Goal: Information Seeking & Learning: Check status

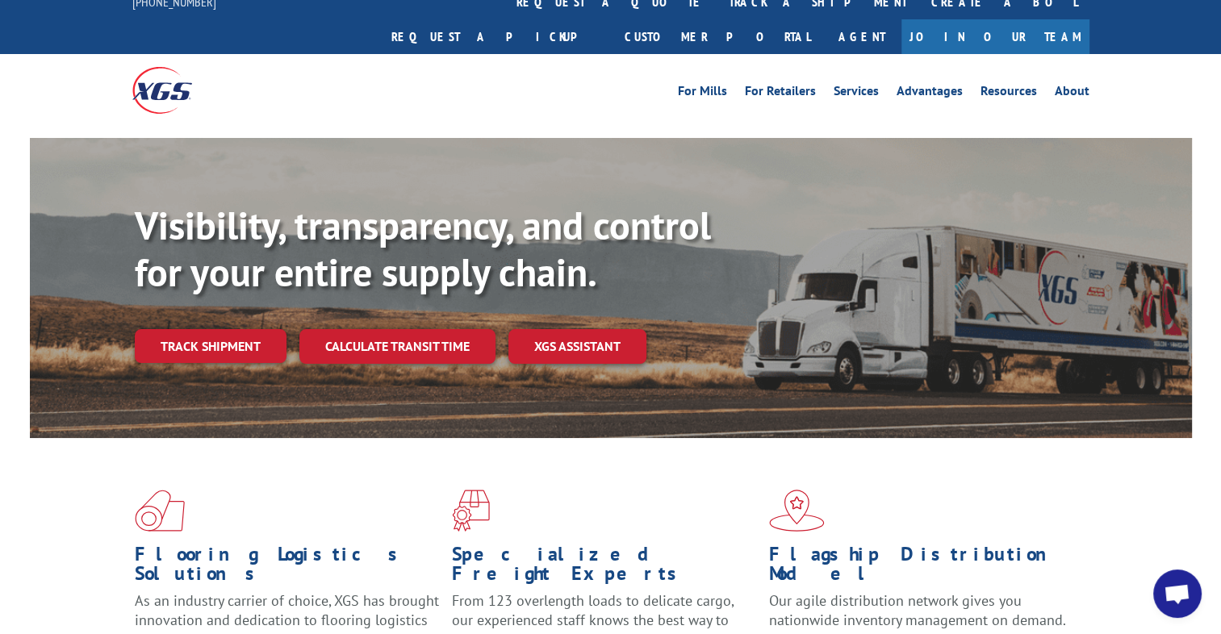
scroll to position [19, 0]
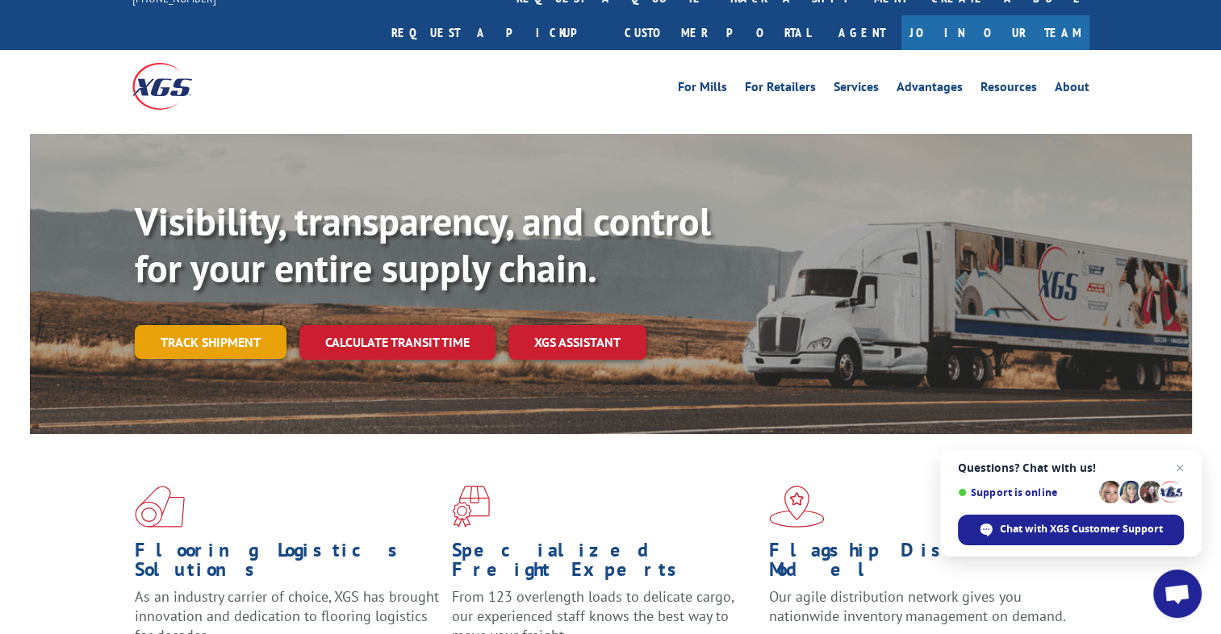
click at [228, 325] on link "Track shipment" at bounding box center [211, 342] width 152 height 34
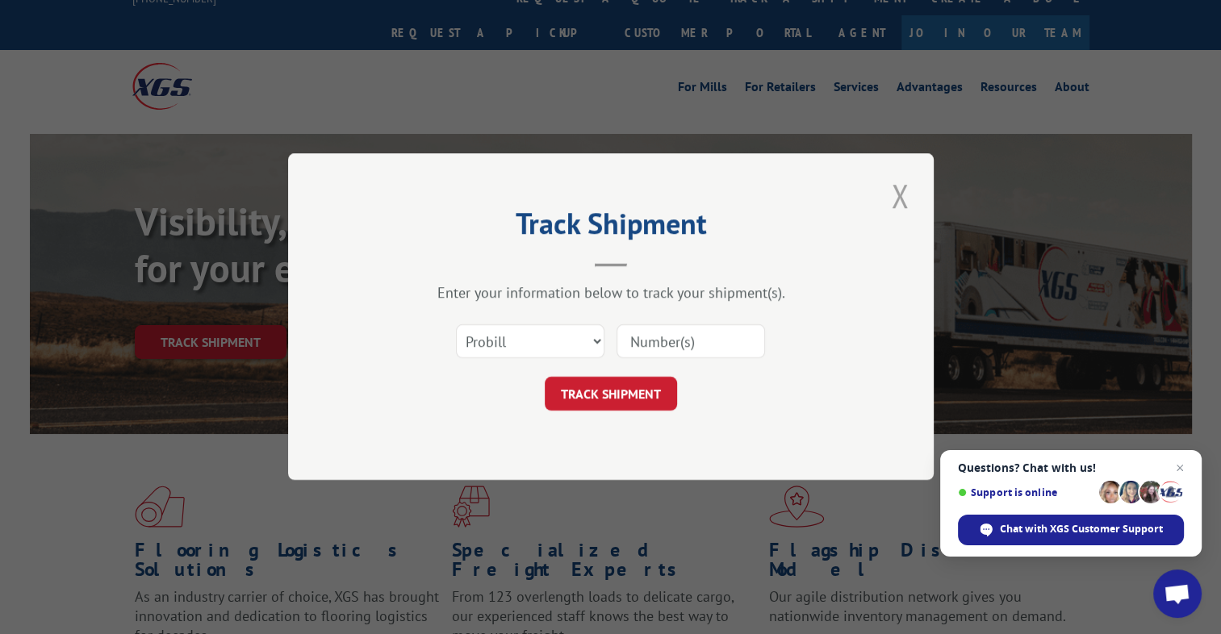
click at [901, 198] on button "Close modal" at bounding box center [899, 195] width 27 height 44
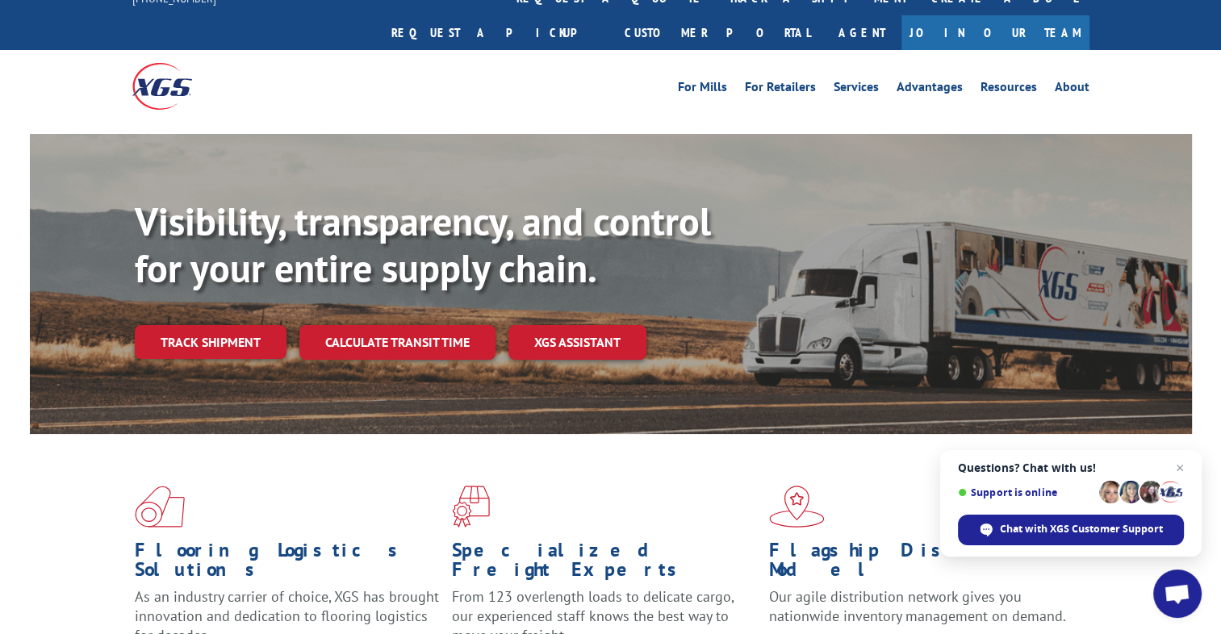
click at [205, 325] on link "Track shipment" at bounding box center [211, 342] width 152 height 34
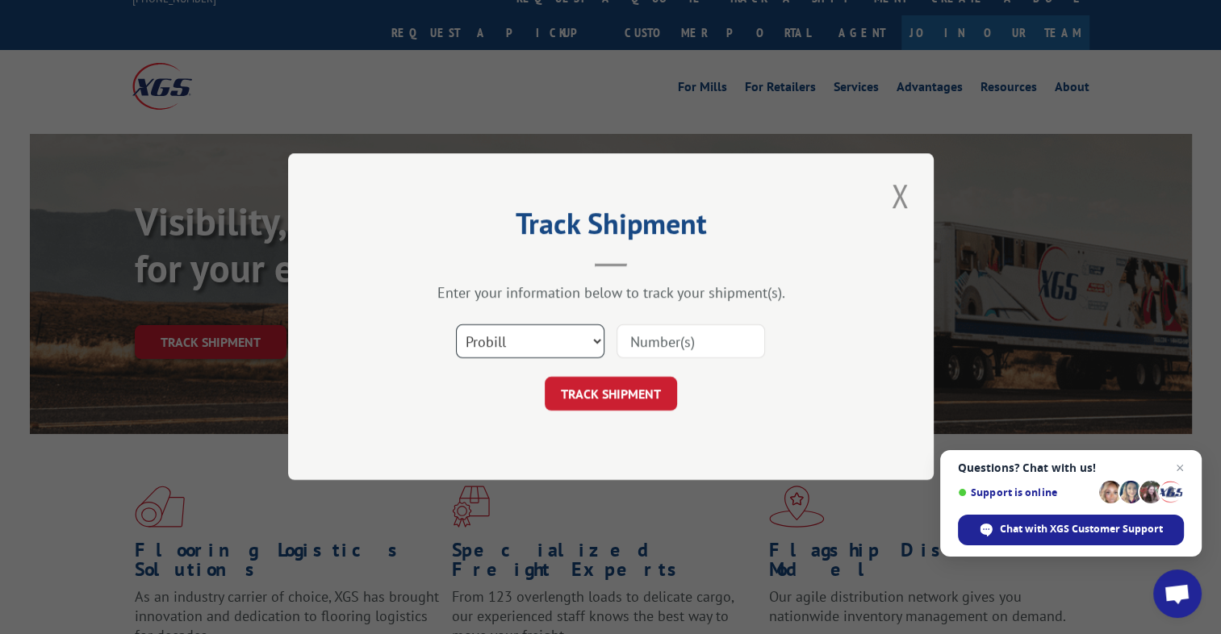
click at [531, 342] on select "Select category... Probill BOL PO" at bounding box center [530, 342] width 148 height 34
click at [642, 344] on input at bounding box center [690, 342] width 148 height 34
paste input "2548599"
type input "2548599"
click at [633, 396] on button "TRACK SHIPMENT" at bounding box center [611, 395] width 132 height 34
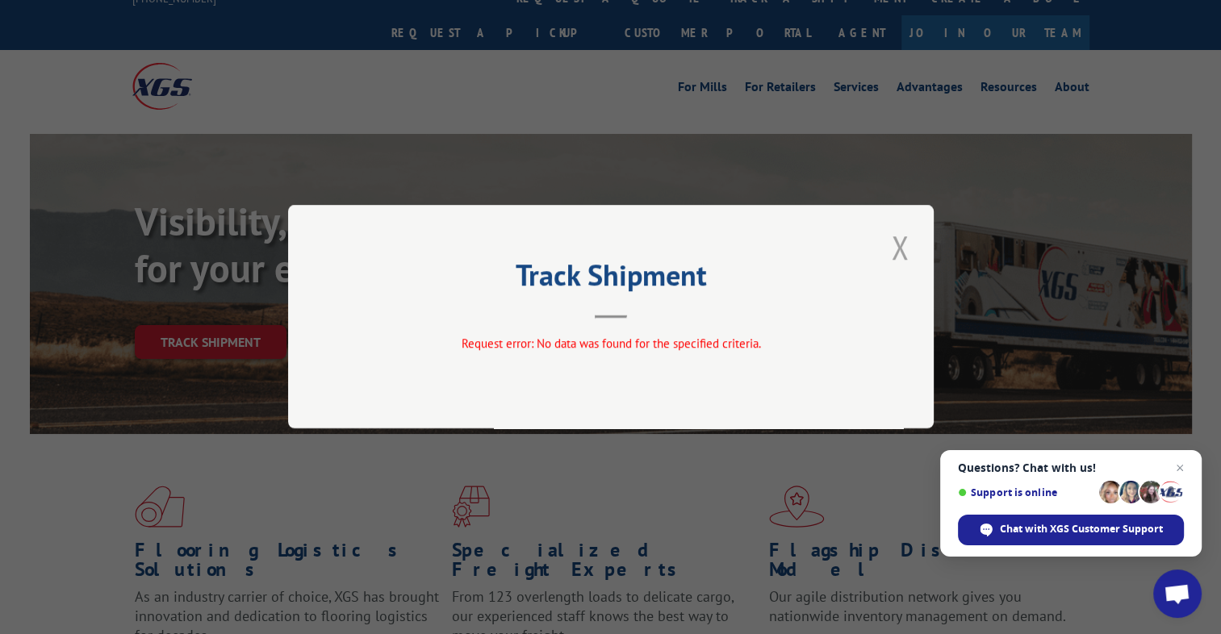
click at [913, 243] on button "Close modal" at bounding box center [899, 247] width 27 height 44
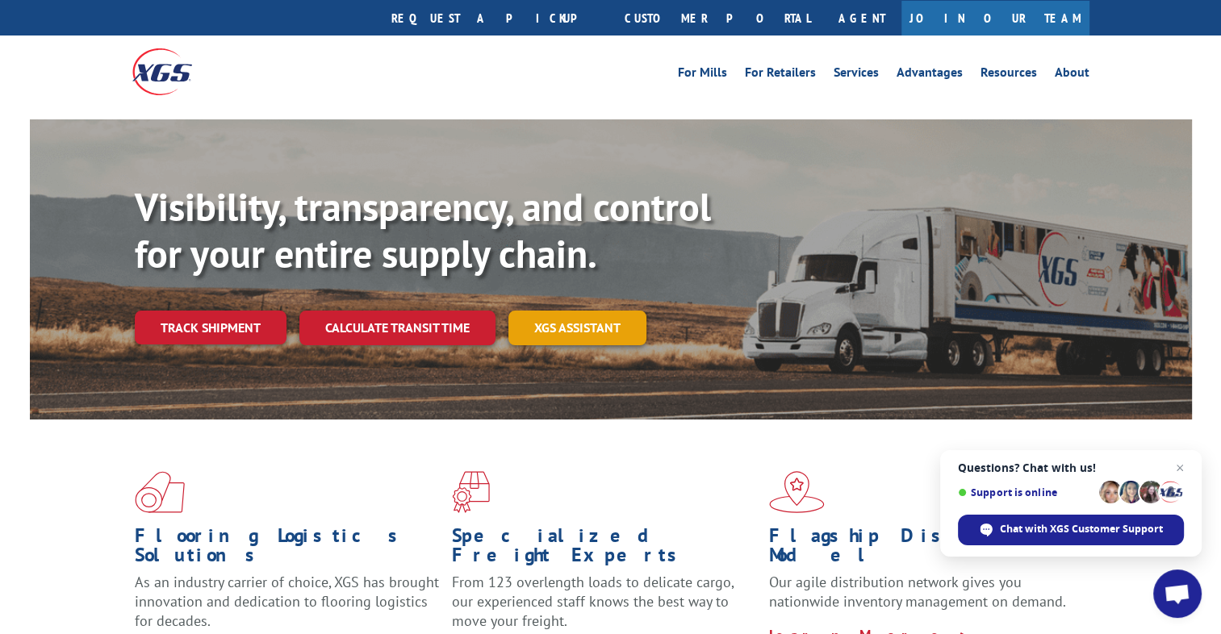
scroll to position [0, 0]
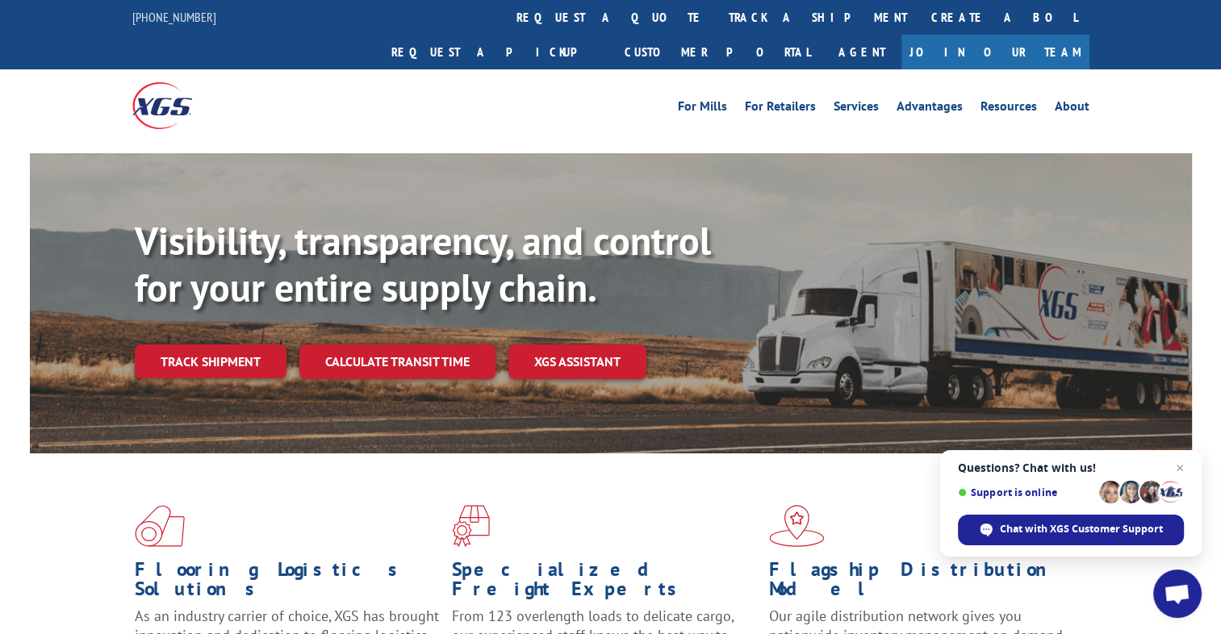
click at [717, 23] on link "track a shipment" at bounding box center [818, 17] width 203 height 35
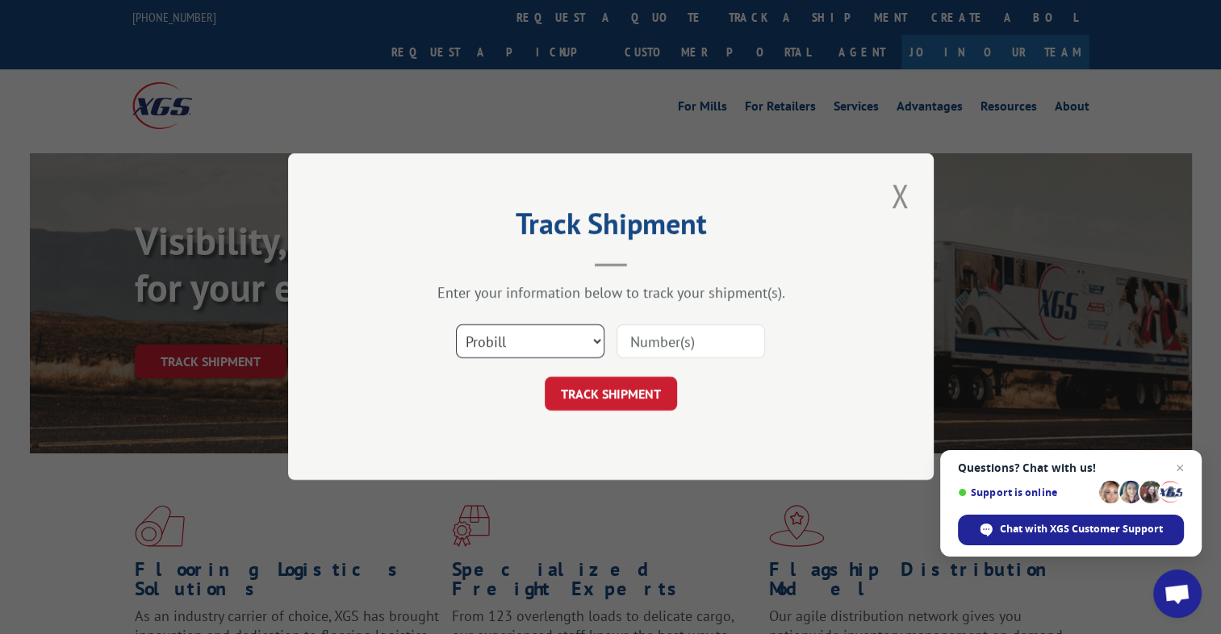
click at [559, 348] on select "Select category... Probill BOL PO" at bounding box center [530, 342] width 148 height 34
select select "bol"
click at [456, 325] on select "Select category... Probill BOL PO" at bounding box center [530, 342] width 148 height 34
click at [667, 339] on input at bounding box center [690, 342] width 148 height 34
type input "2548599"
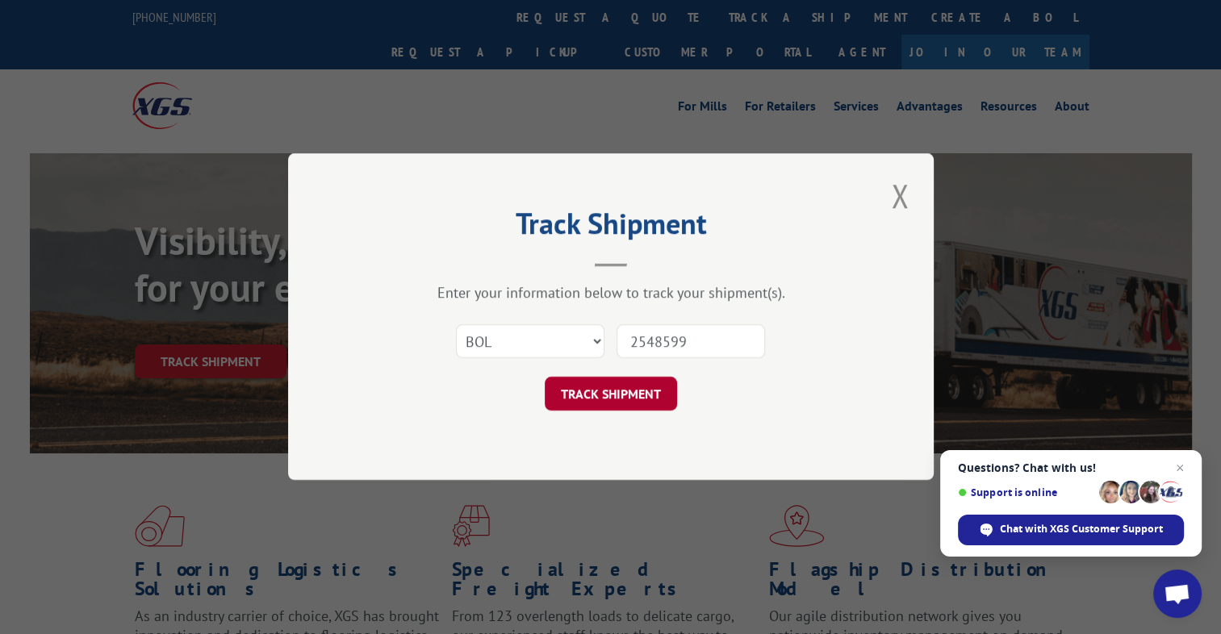
click at [655, 391] on button "TRACK SHIPMENT" at bounding box center [611, 395] width 132 height 34
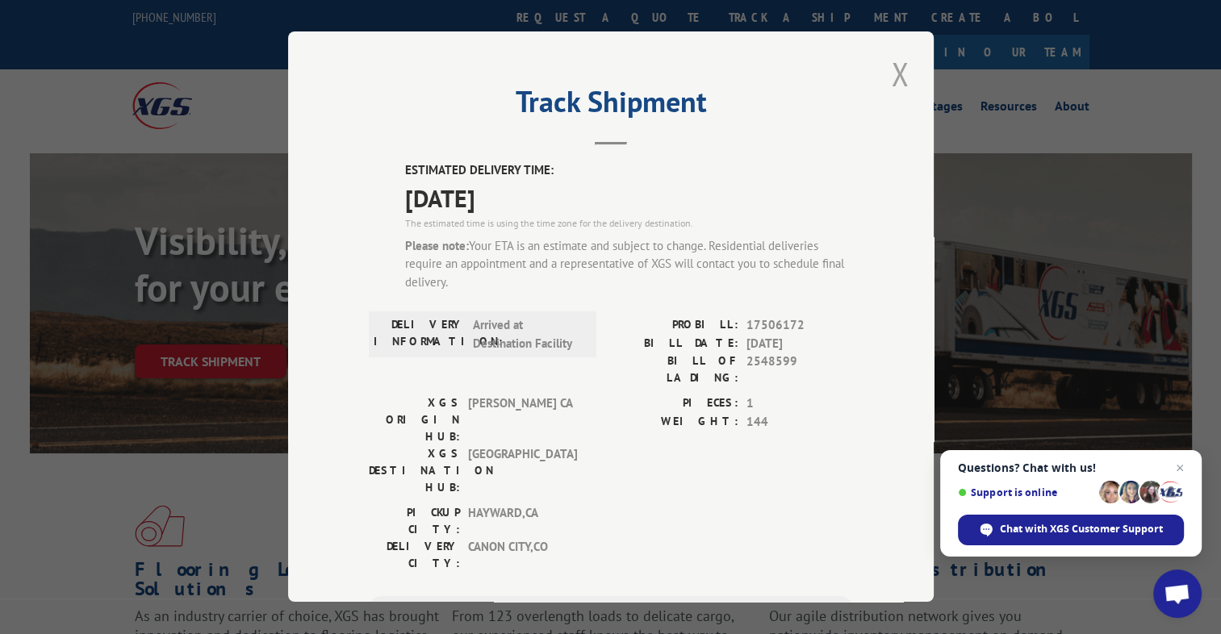
click at [896, 80] on button "Close modal" at bounding box center [899, 74] width 27 height 44
